Goal: Task Accomplishment & Management: Use online tool/utility

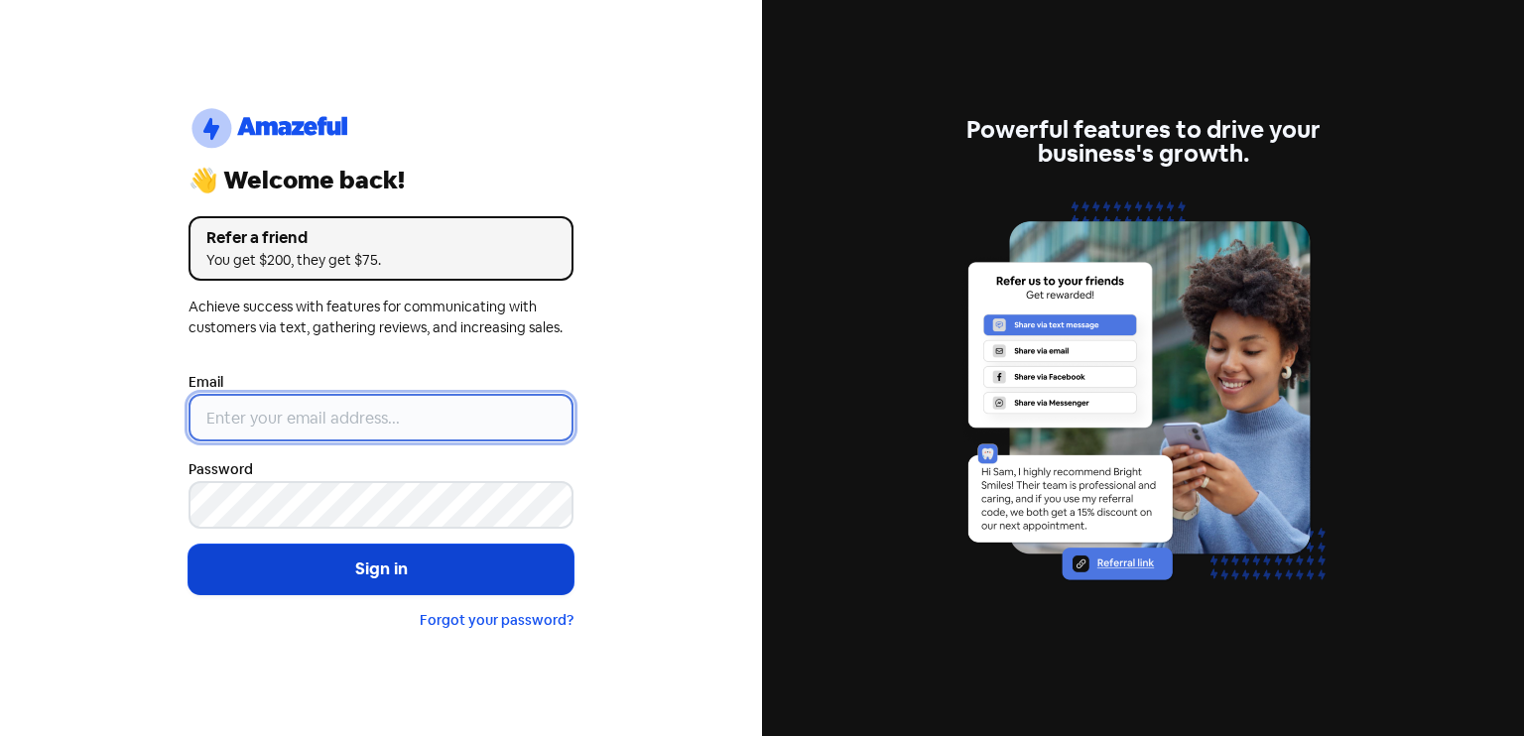
type input "[EMAIL_ADDRESS][DOMAIN_NAME]"
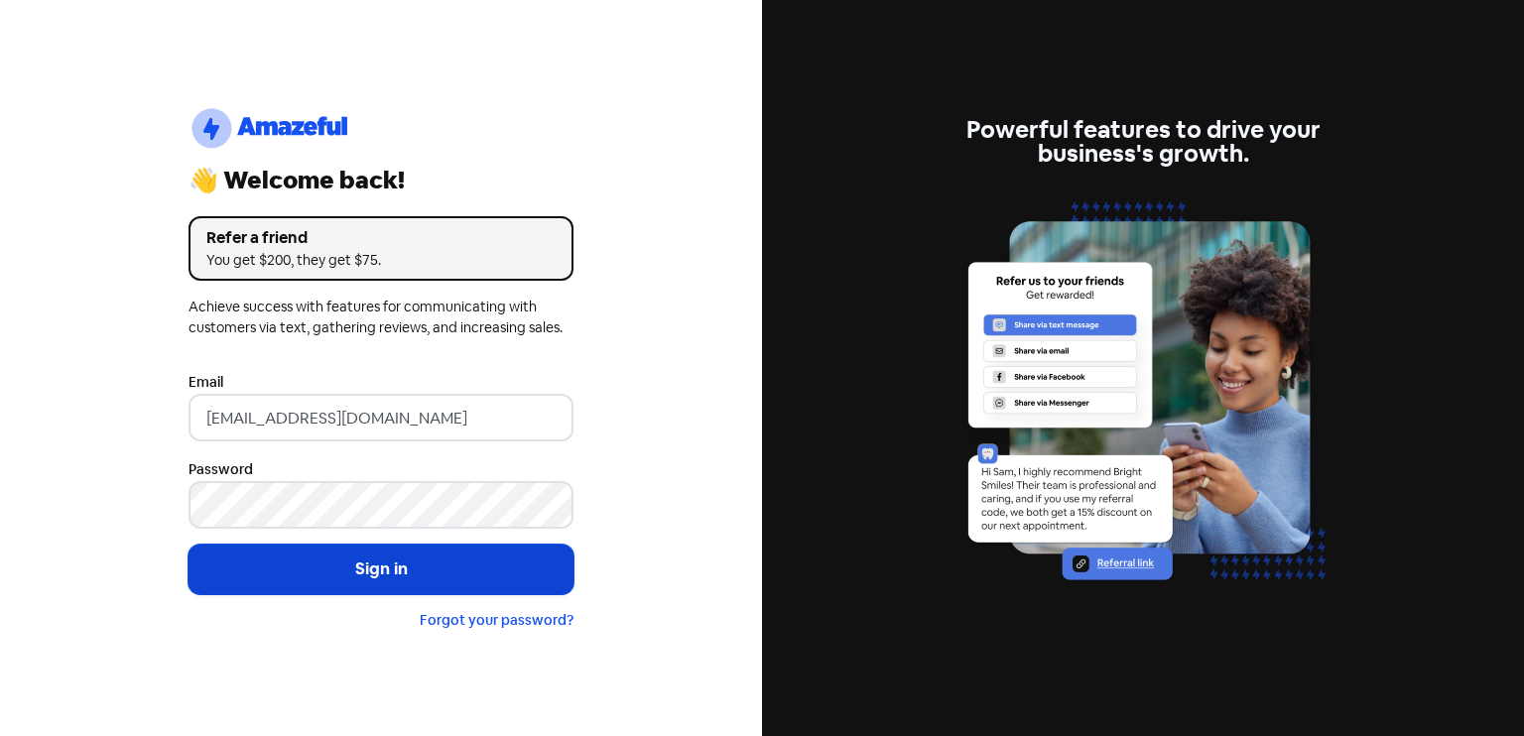
click at [381, 563] on button "Sign in" at bounding box center [380, 570] width 385 height 50
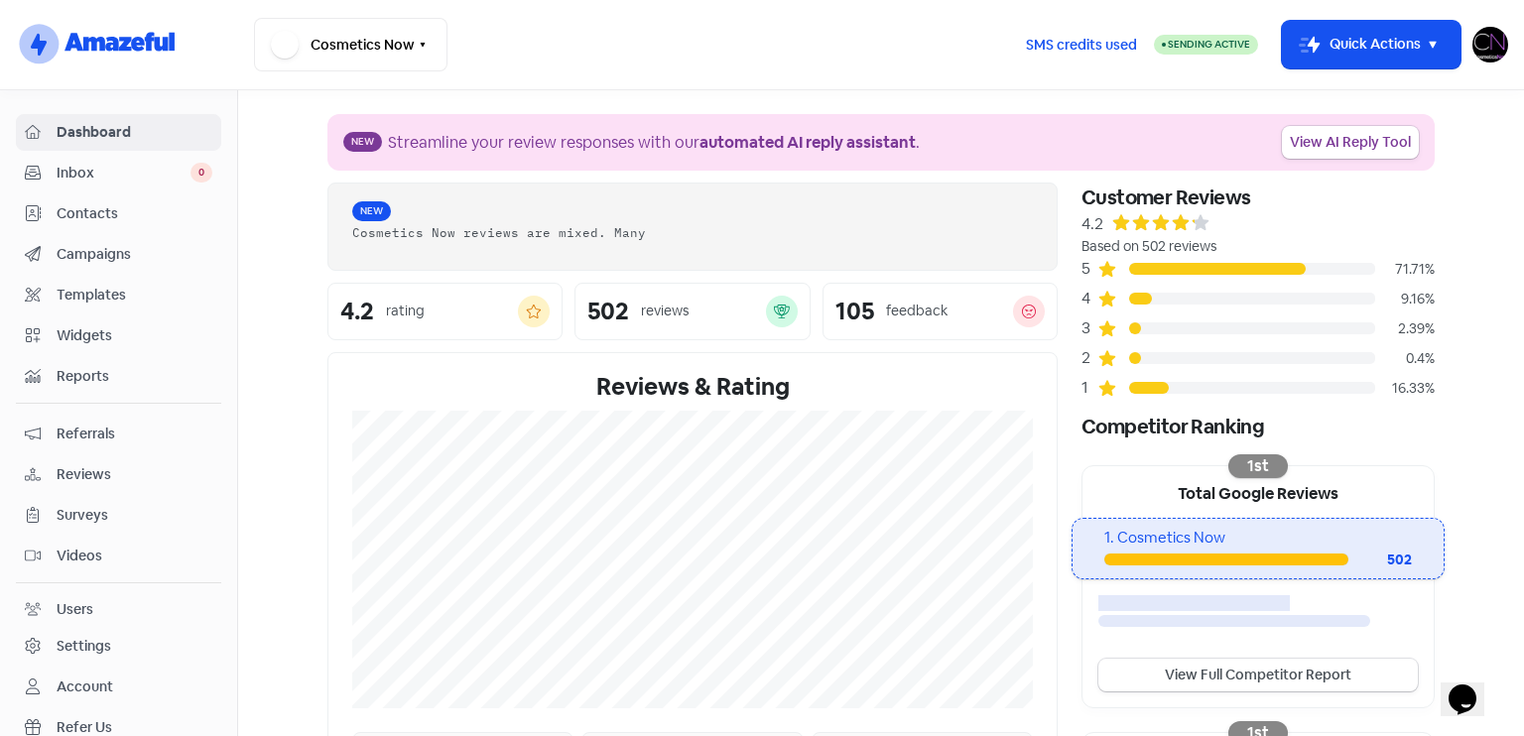
click at [139, 476] on span "Reviews" at bounding box center [135, 474] width 156 height 21
